Goal: Task Accomplishment & Management: Manage account settings

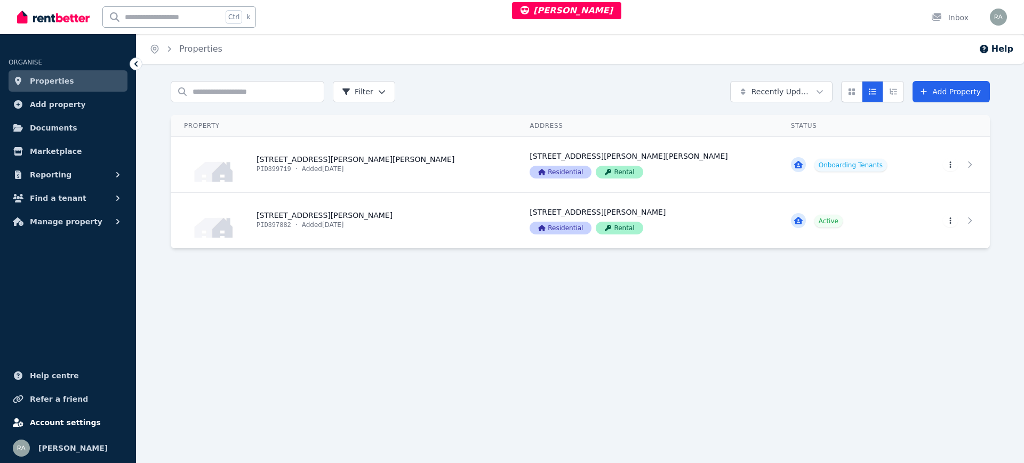
click at [77, 422] on span "Account settings" at bounding box center [65, 422] width 71 height 13
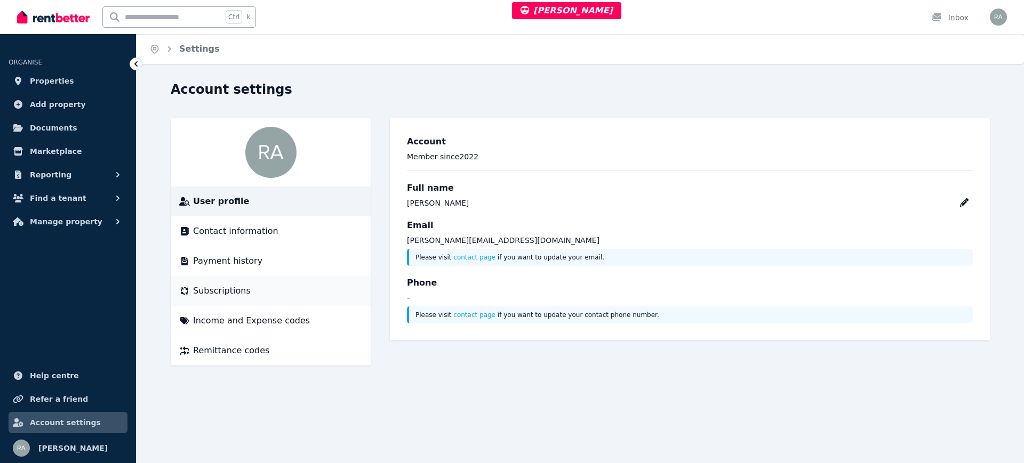
click at [225, 289] on span "Subscriptions" at bounding box center [222, 291] width 58 height 13
